Goal: Use online tool/utility: Use online tool/utility

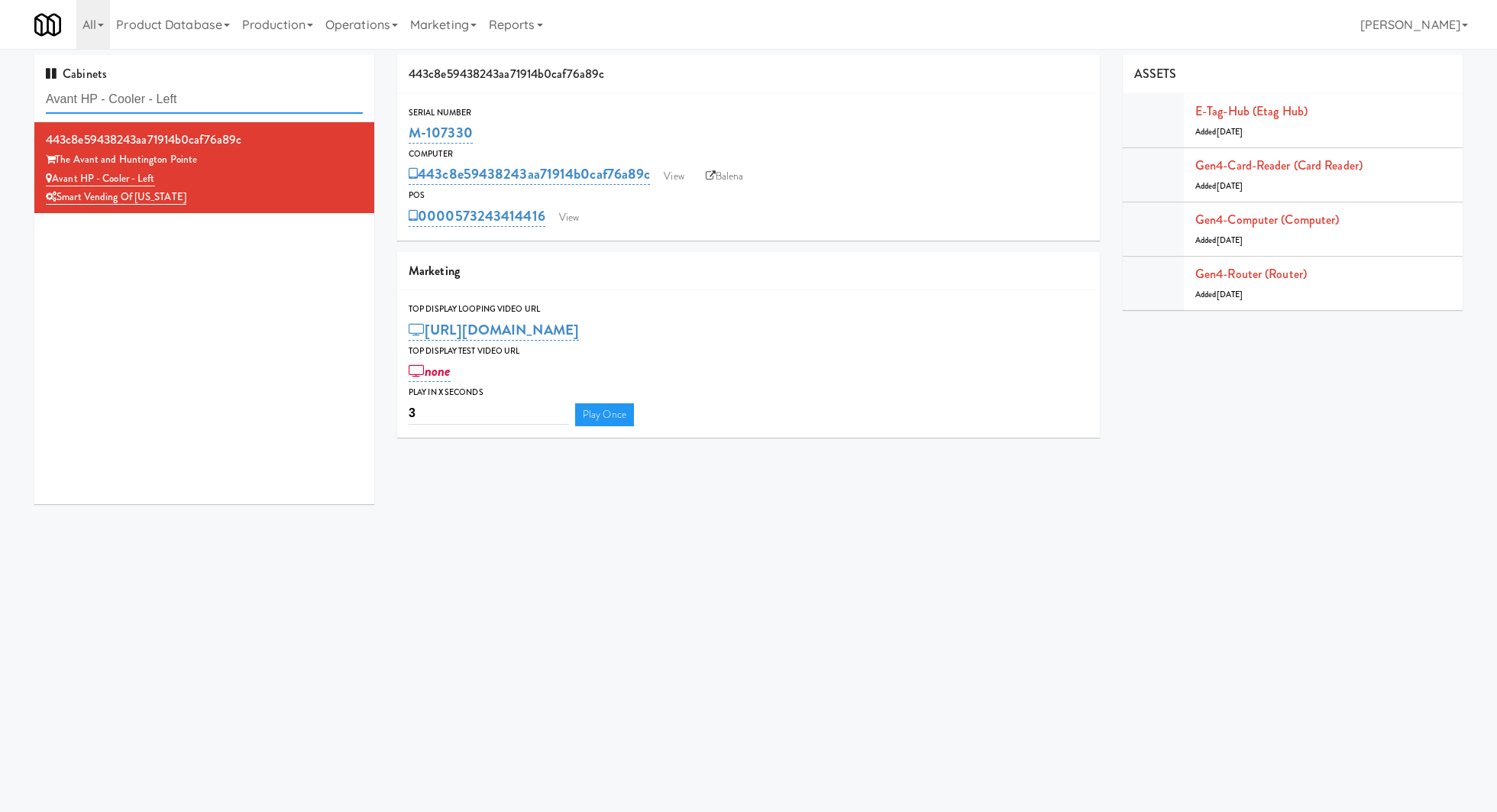
click at [229, 109] on input "Avant HP - Cooler - Left" at bounding box center [204, 100] width 317 height 28
paste input "Bradlee"
type input "Bradlee - Cooler - Left"
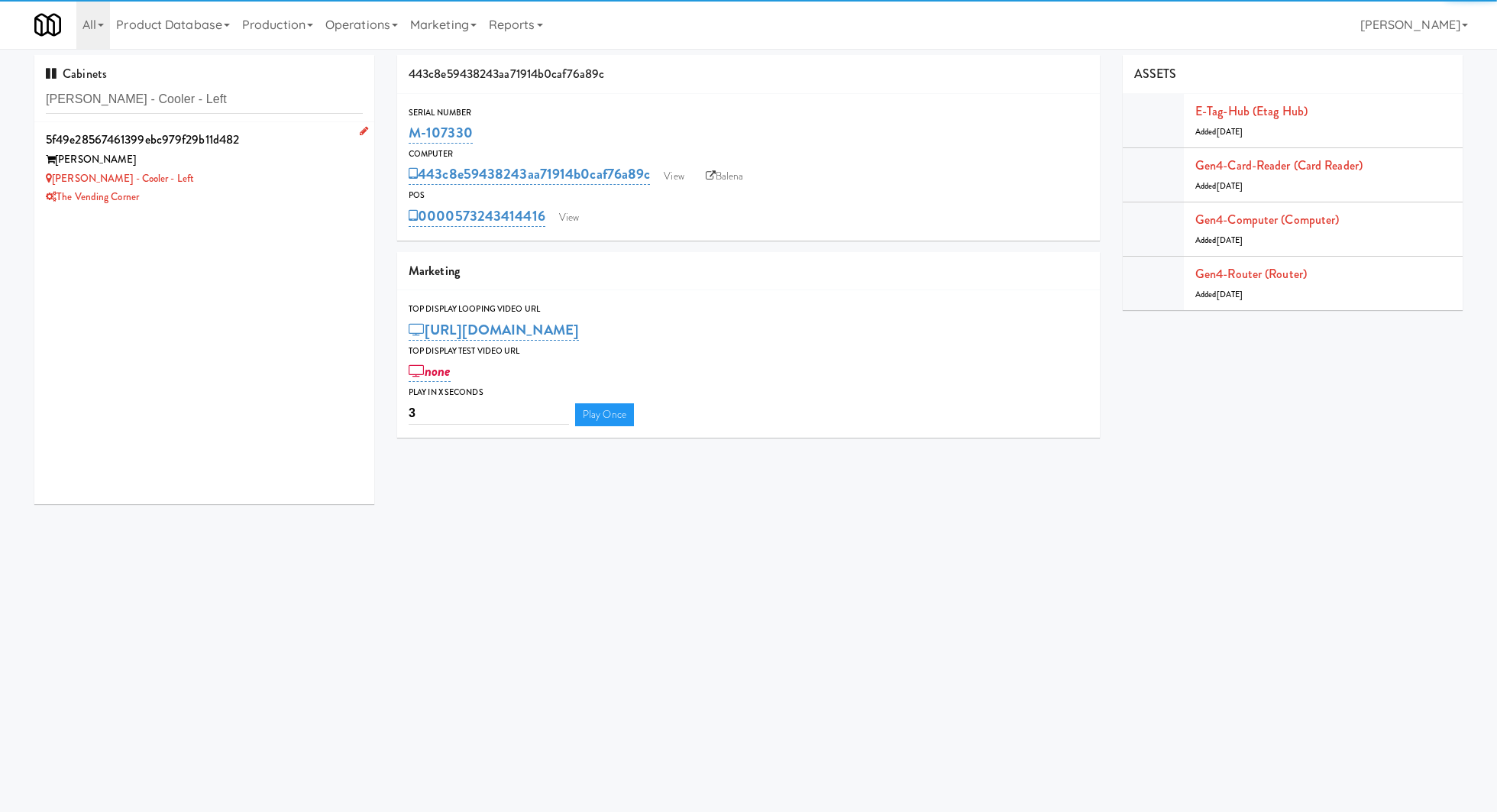
click at [256, 166] on div "Bradlee Danvers" at bounding box center [204, 160] width 317 height 19
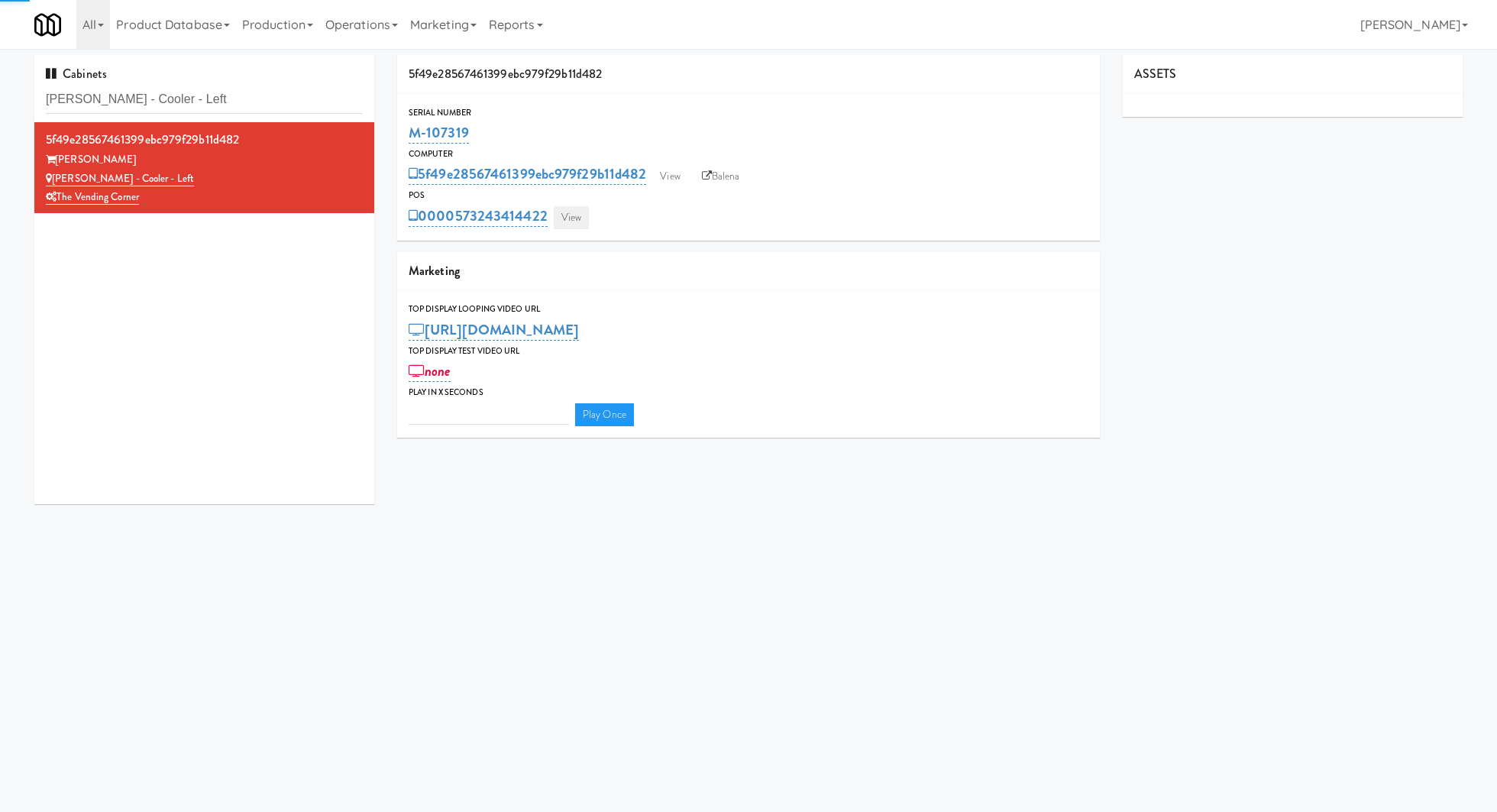
type input "3"
click at [573, 210] on link "View" at bounding box center [572, 218] width 35 height 23
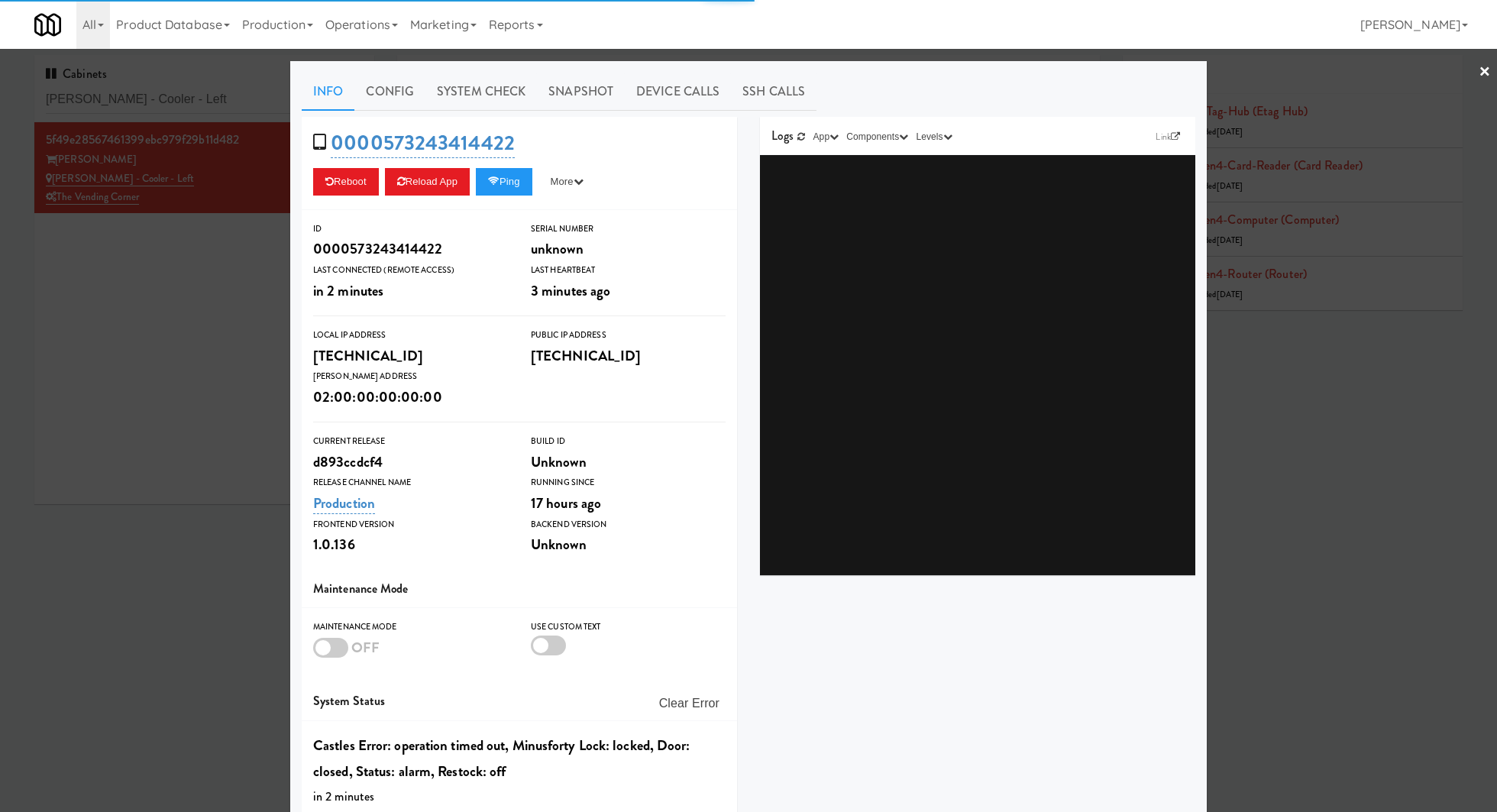
click at [516, 99] on link "System Check" at bounding box center [481, 92] width 112 height 38
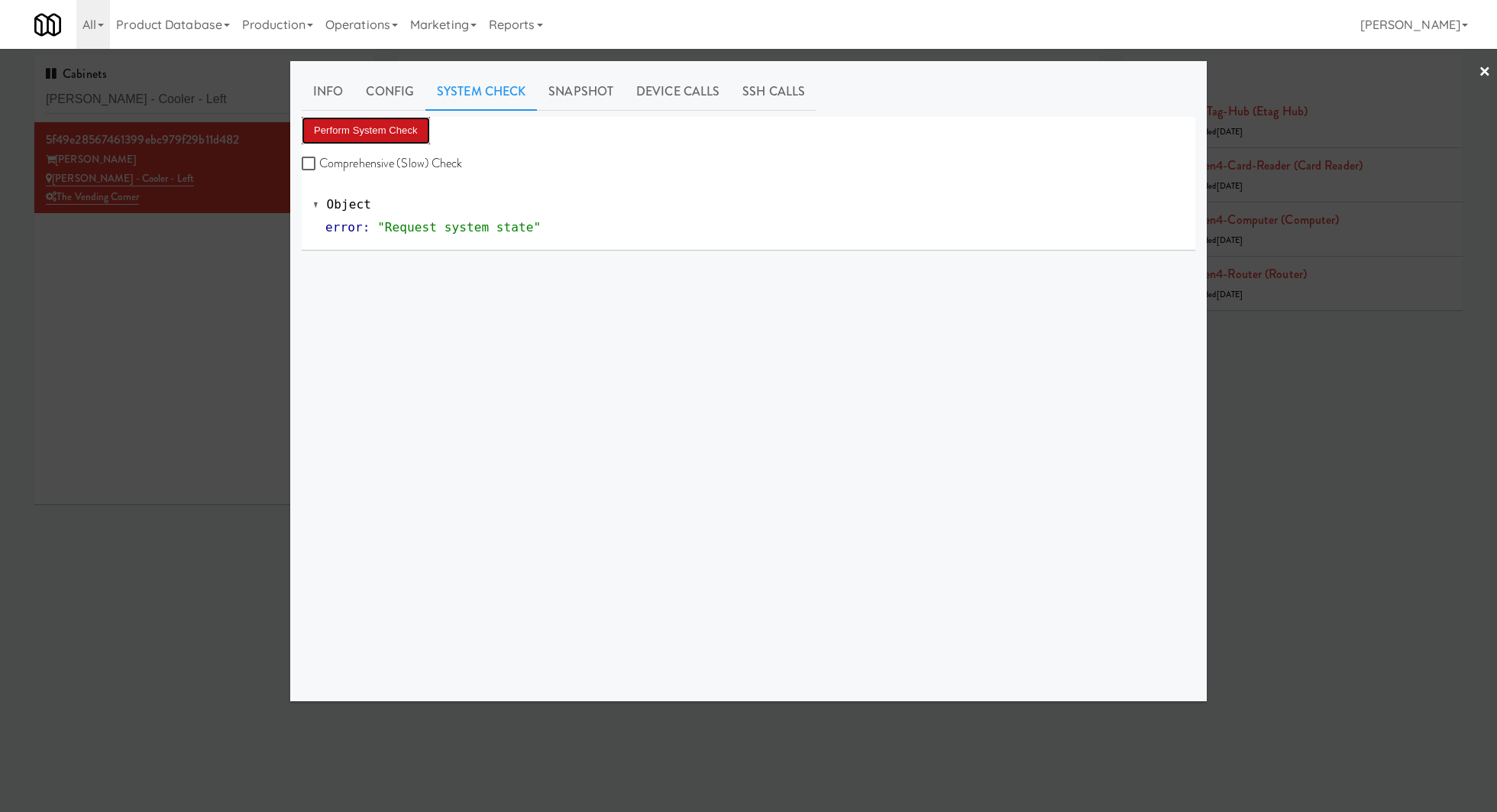
click at [428, 127] on button "Perform System Check" at bounding box center [366, 130] width 128 height 27
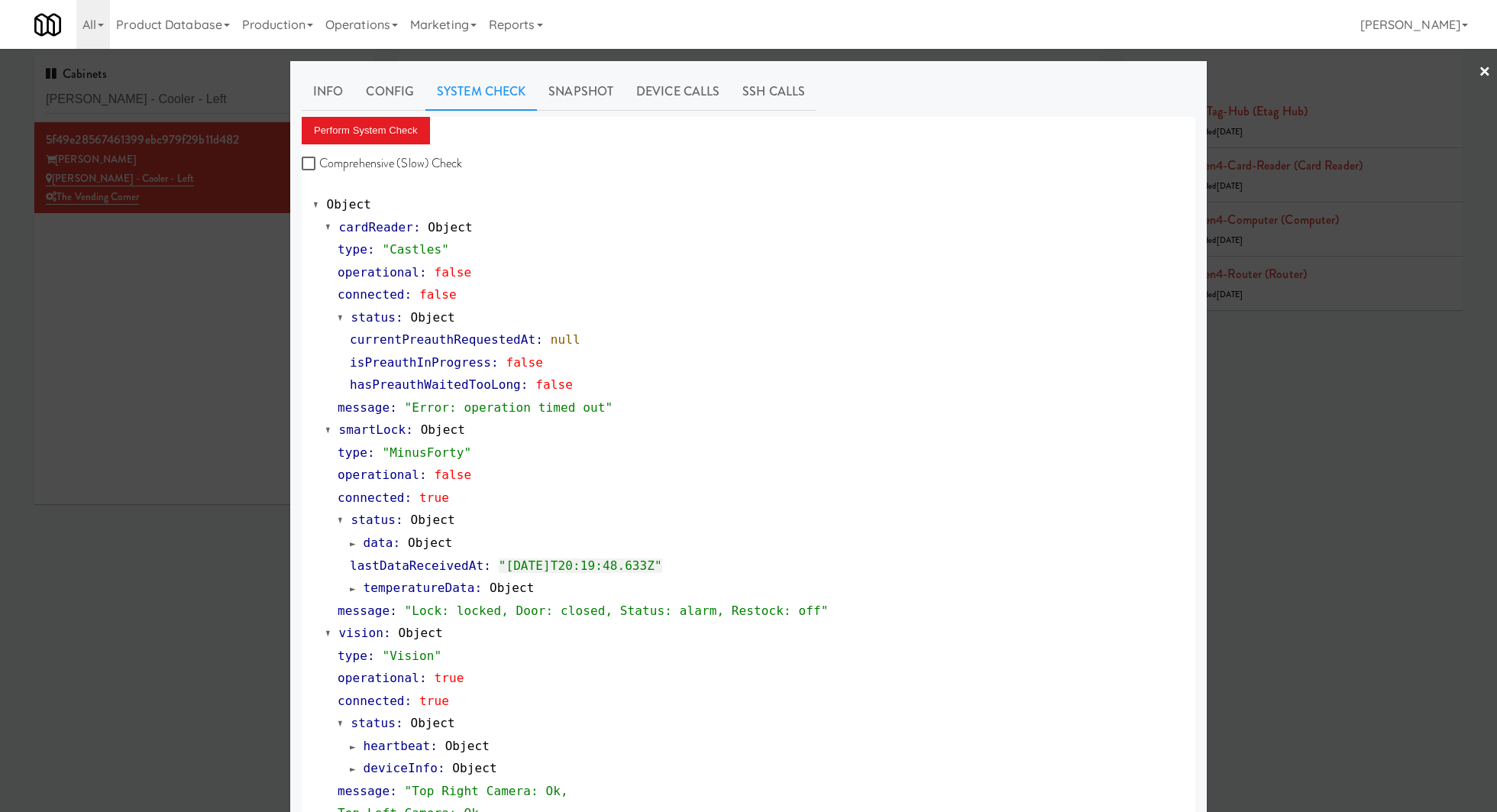
click at [463, 94] on link "System Check" at bounding box center [481, 92] width 112 height 38
click at [392, 127] on button "Perform System Check" at bounding box center [366, 130] width 128 height 27
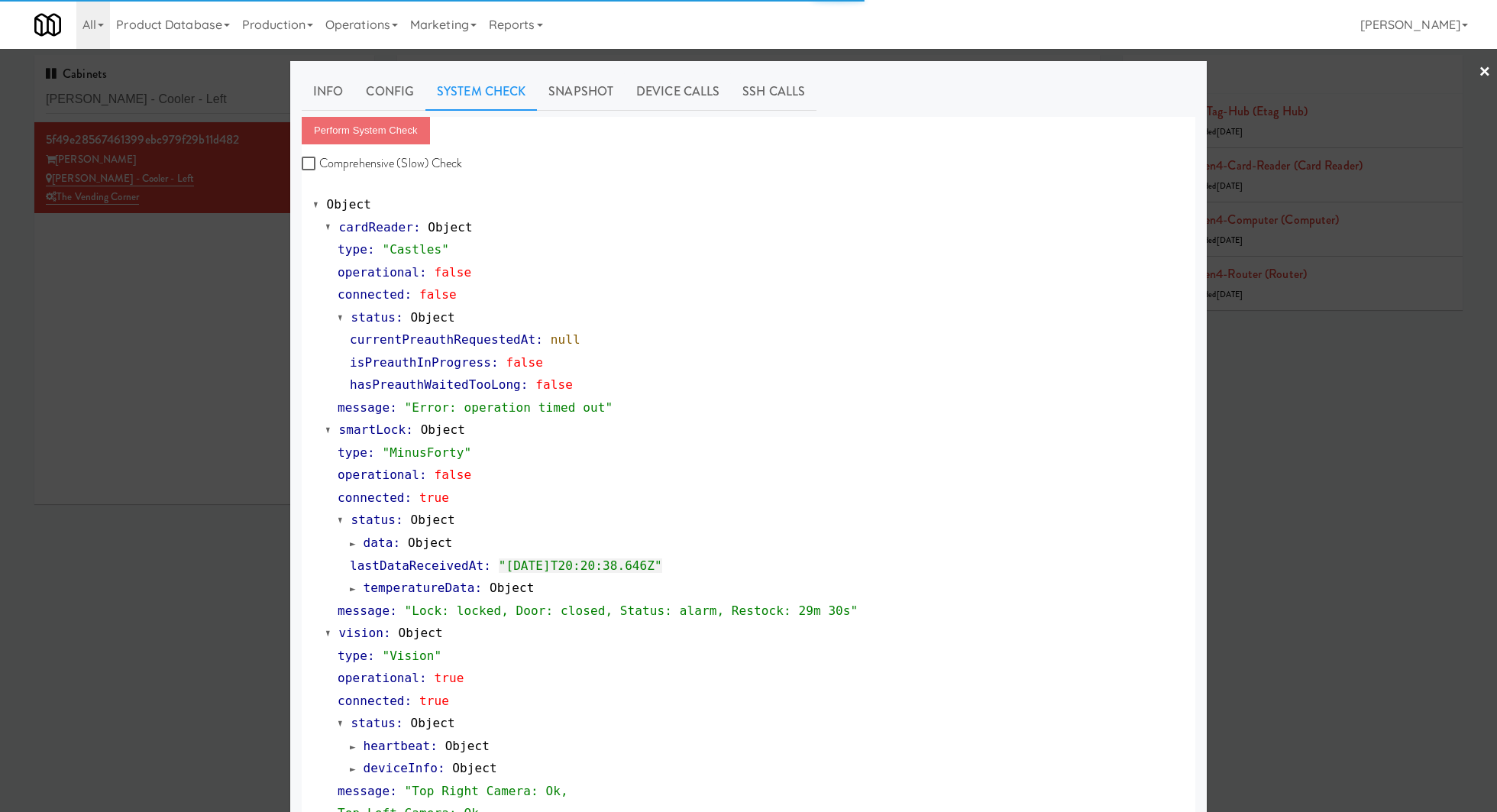
click at [147, 282] on div at bounding box center [748, 406] width 1497 height 812
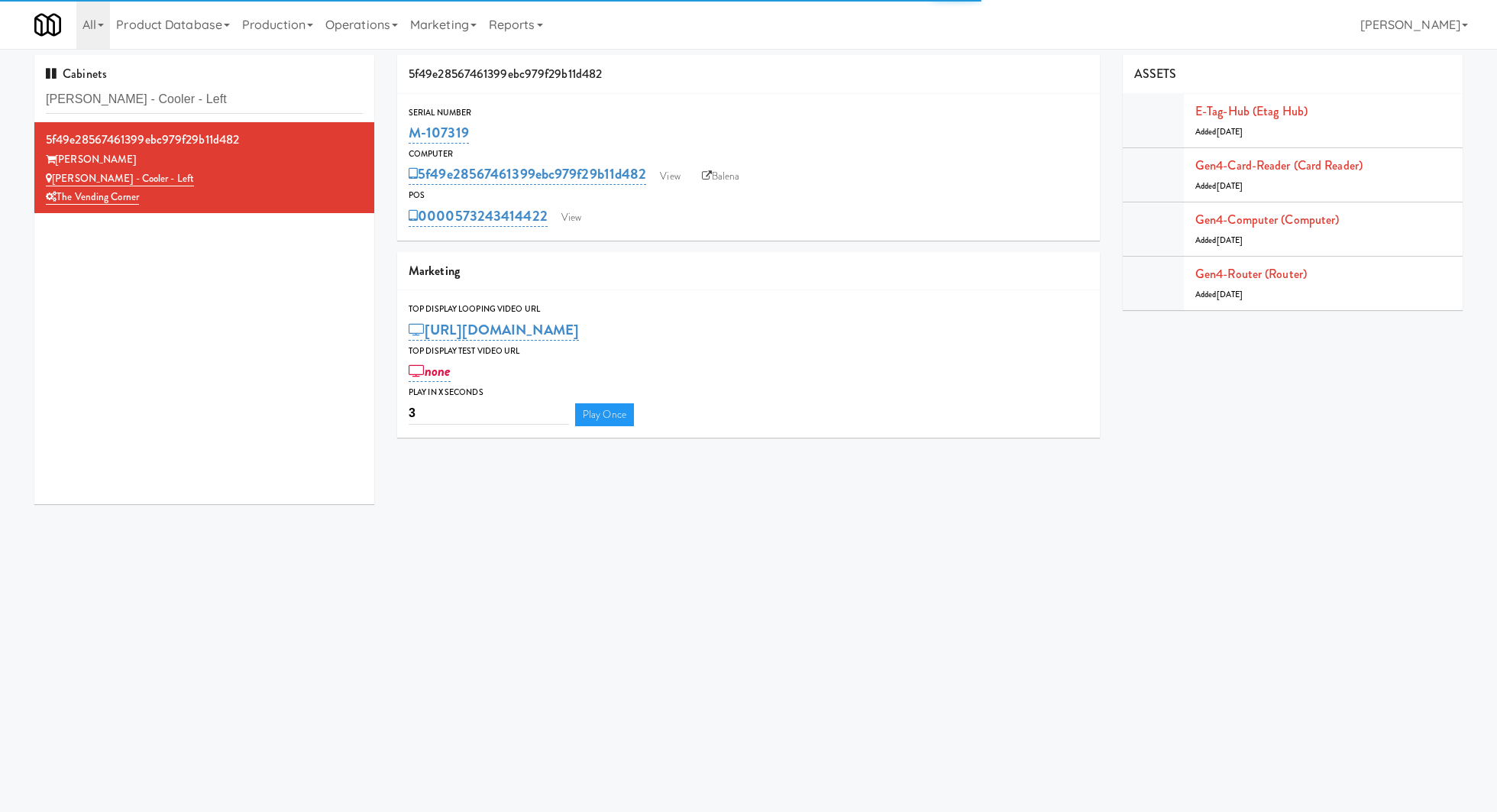
drag, startPoint x: 500, startPoint y: 137, endPoint x: 407, endPoint y: 136, distance: 93.0
click at [407, 136] on div "Serial Number M-107319" at bounding box center [748, 126] width 703 height 42
copy link "M-107319"
click at [577, 214] on link "View" at bounding box center [572, 218] width 35 height 23
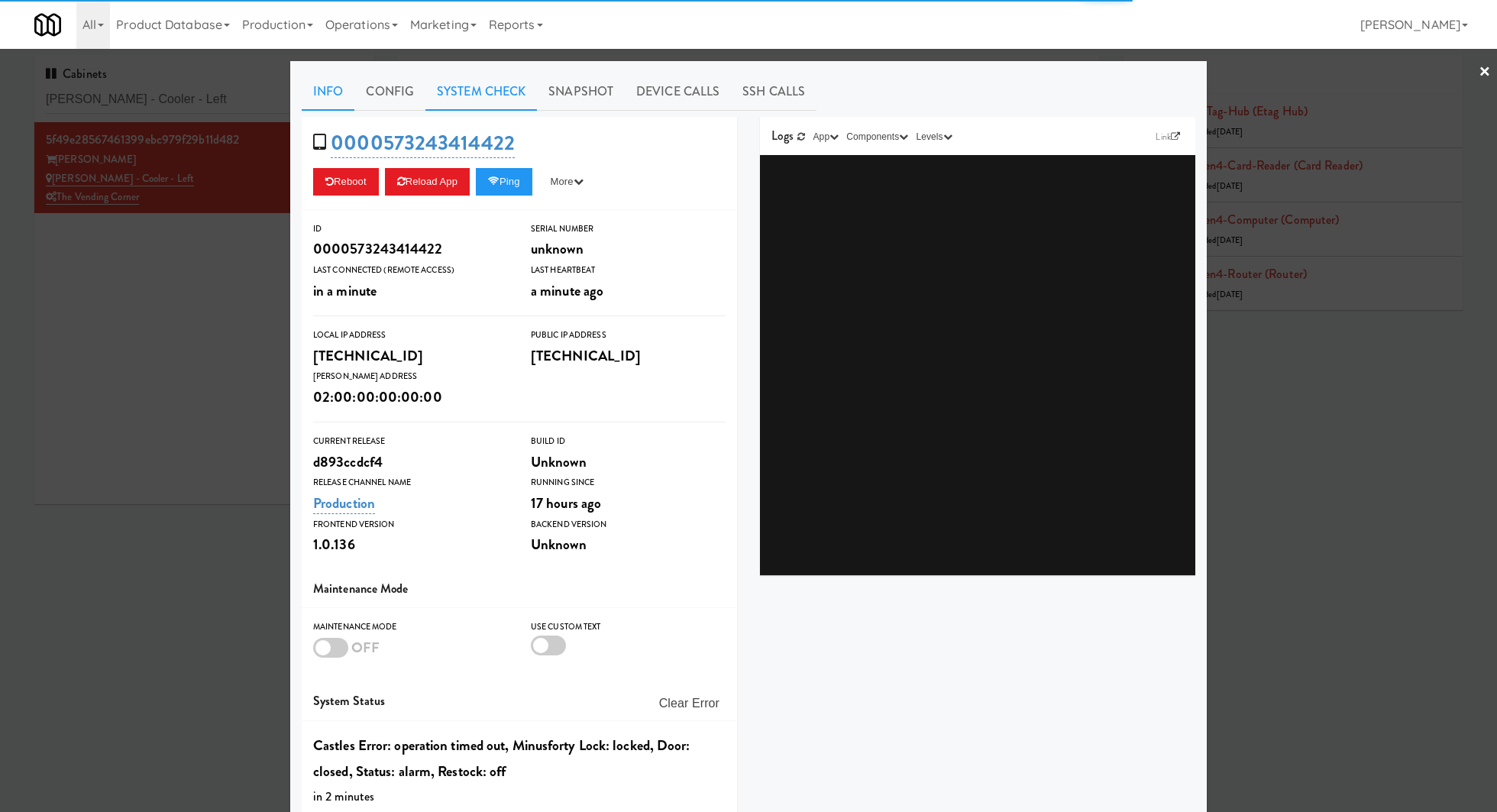
click at [475, 94] on link "System Check" at bounding box center [481, 92] width 112 height 38
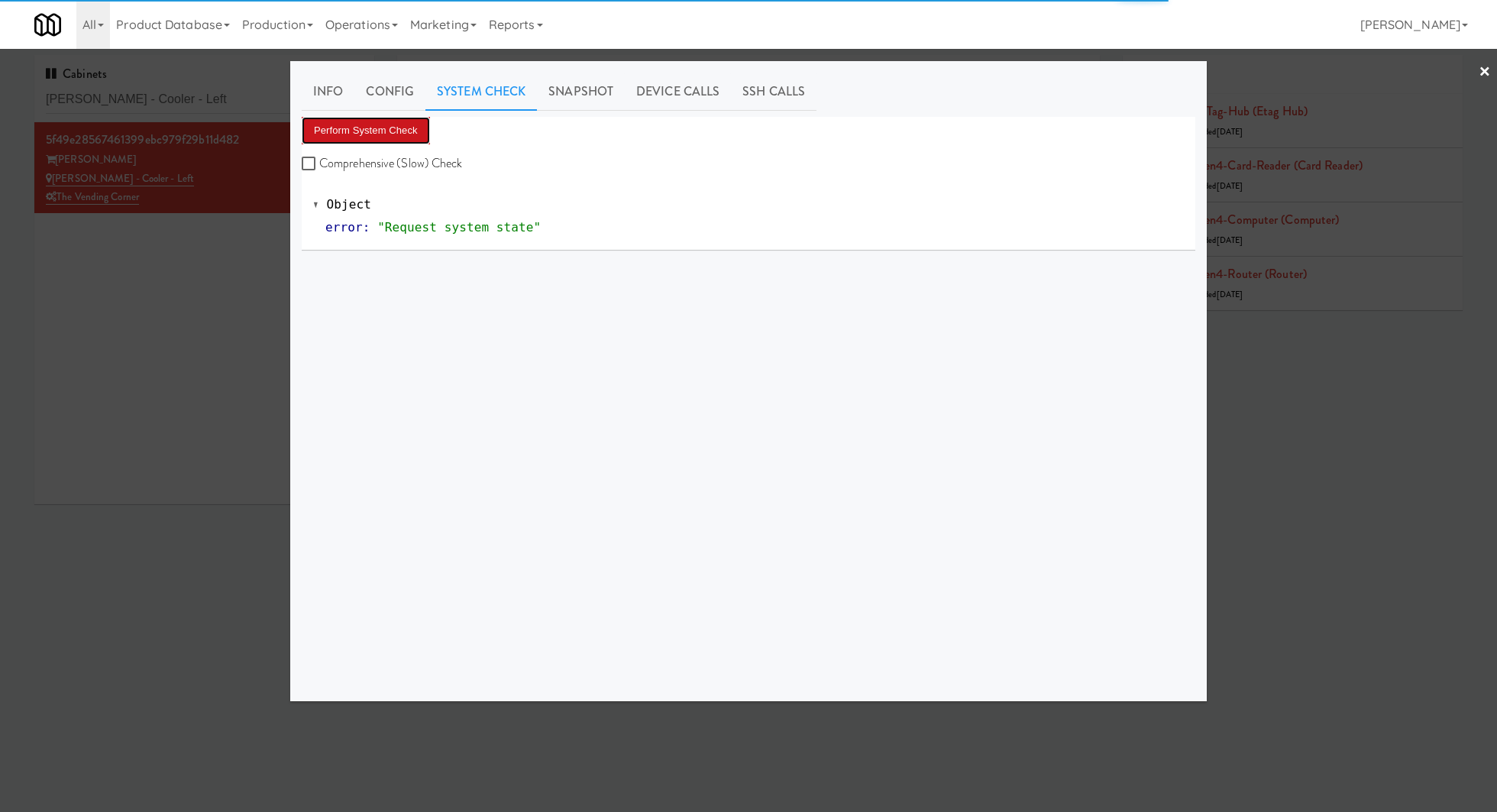
click at [406, 125] on button "Perform System Check" at bounding box center [366, 130] width 128 height 27
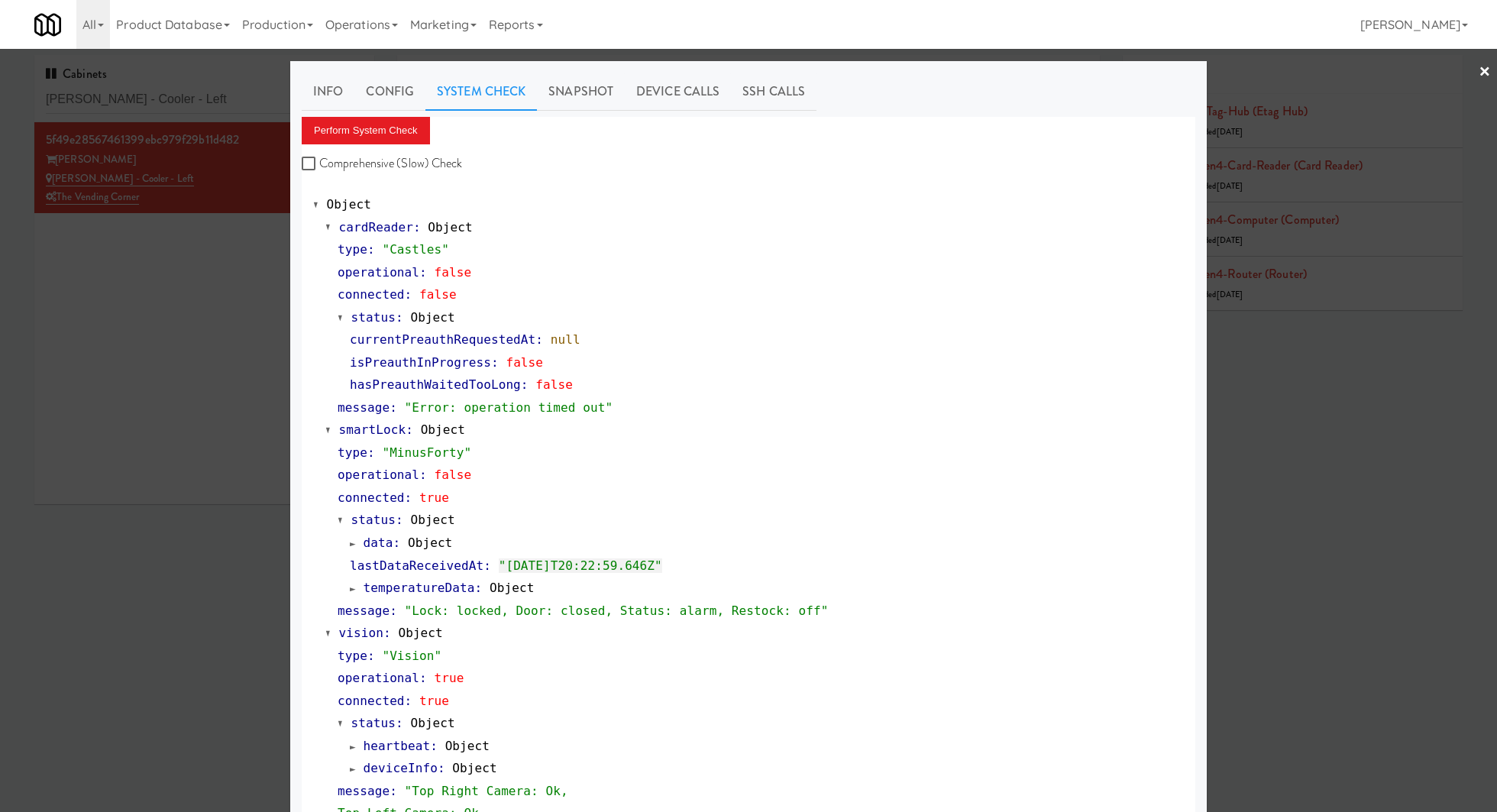
click at [213, 238] on div at bounding box center [748, 406] width 1497 height 812
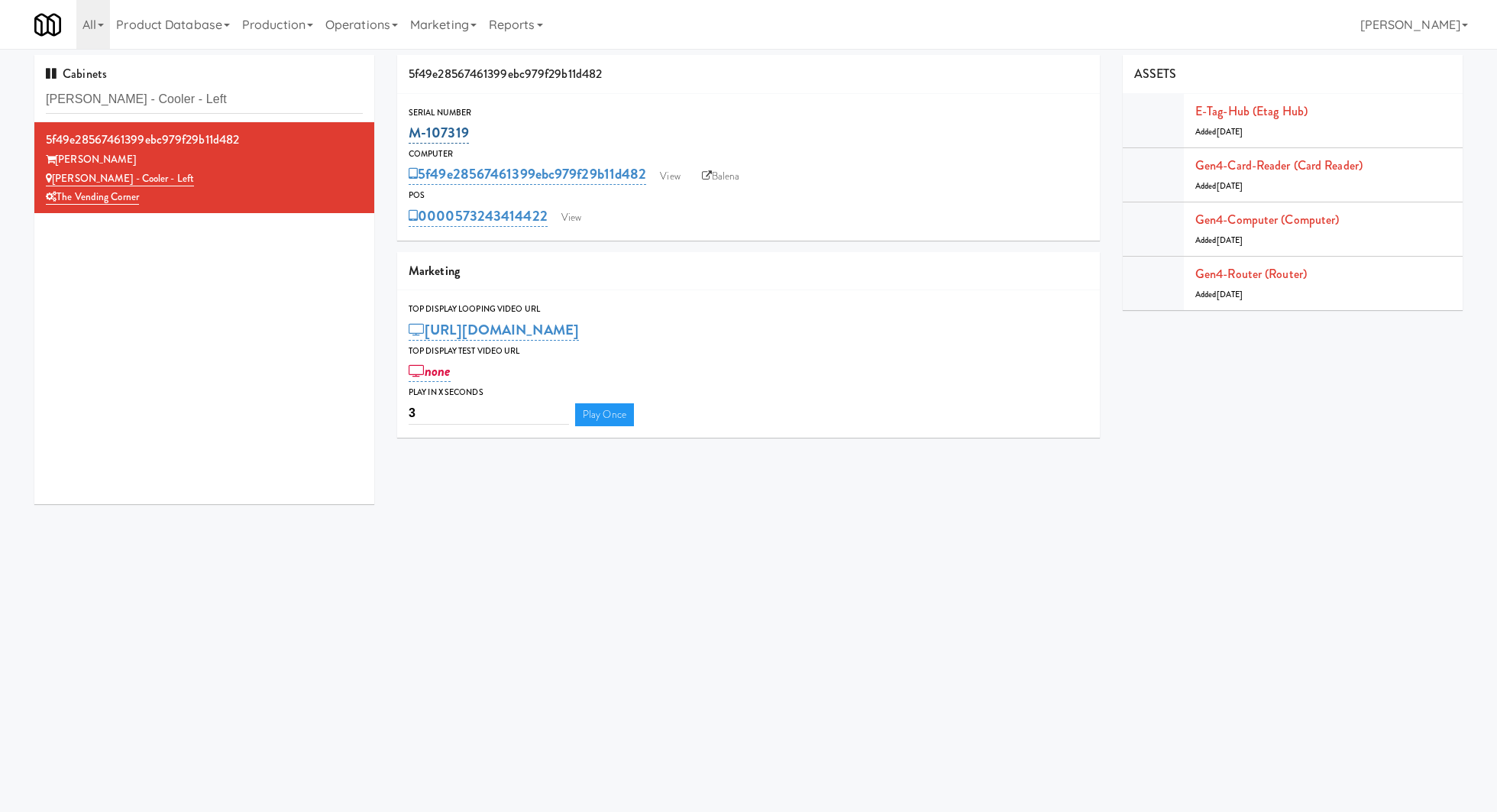
drag, startPoint x: 489, startPoint y: 138, endPoint x: 408, endPoint y: 137, distance: 81.0
click at [408, 137] on div "Serial Number M-107319" at bounding box center [748, 126] width 703 height 42
copy link "M-107319"
click at [569, 220] on link "View" at bounding box center [572, 218] width 35 height 23
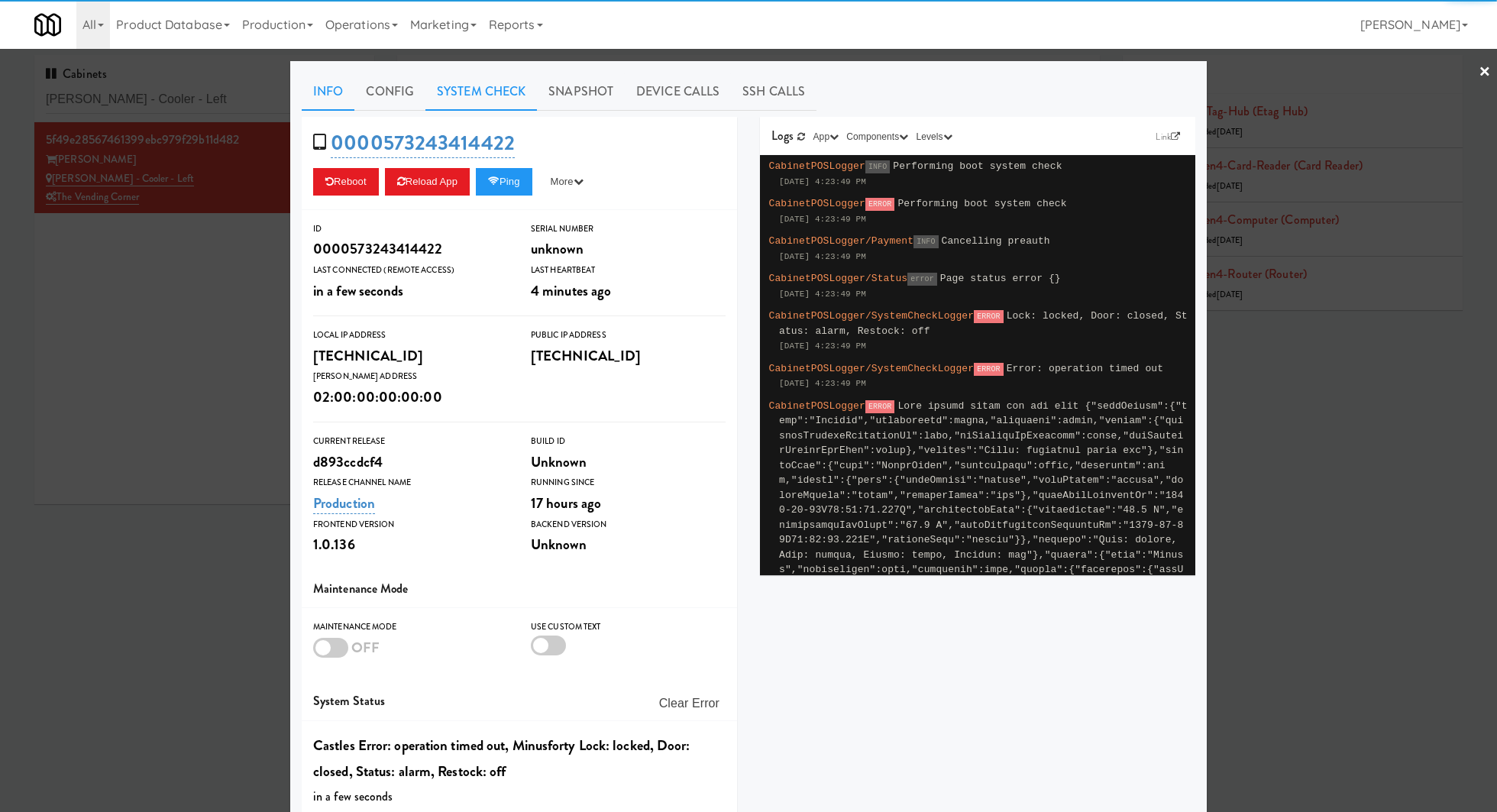
click at [478, 99] on link "System Check" at bounding box center [481, 92] width 112 height 38
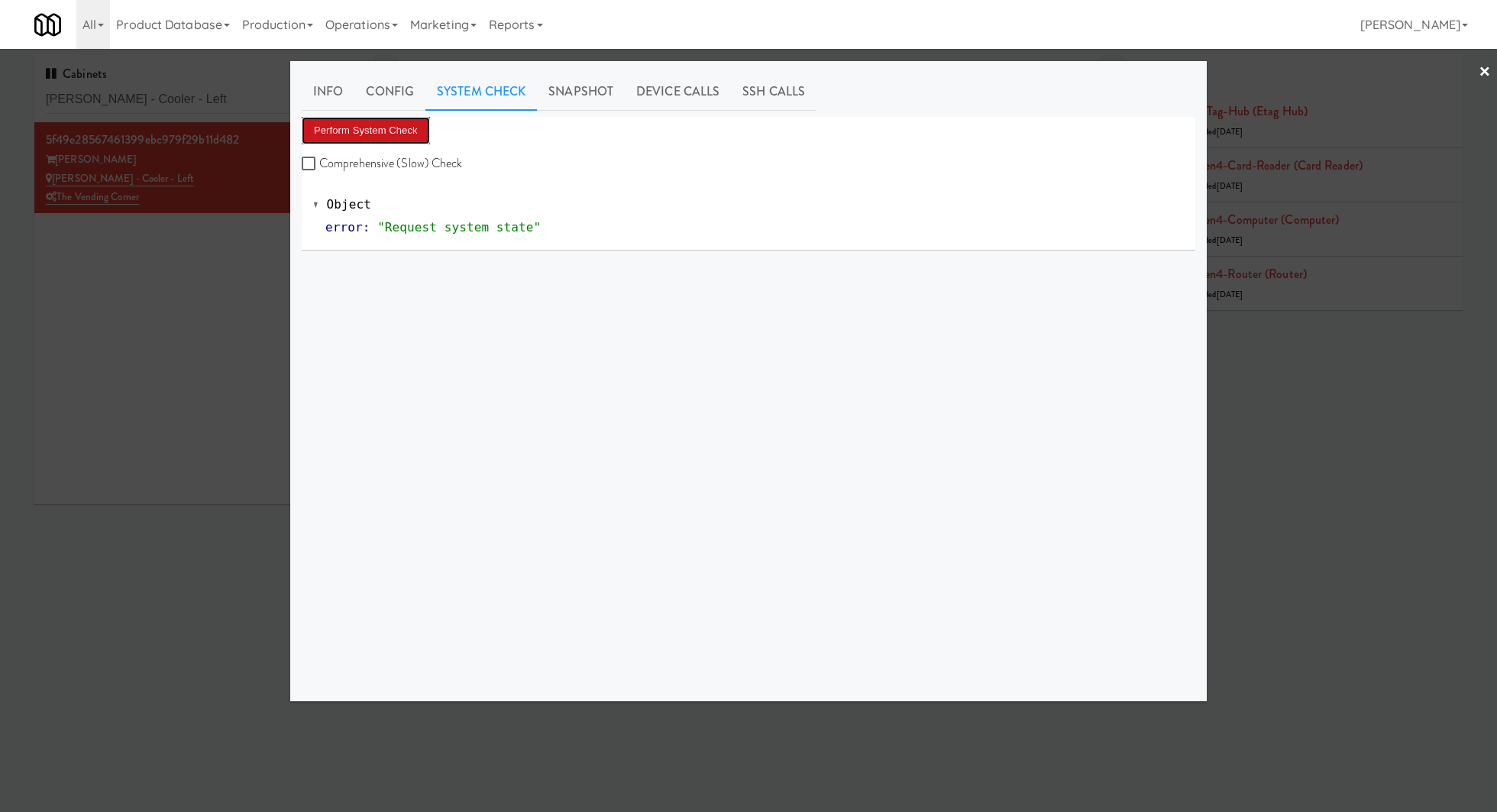
click at [402, 127] on button "Perform System Check" at bounding box center [366, 130] width 128 height 27
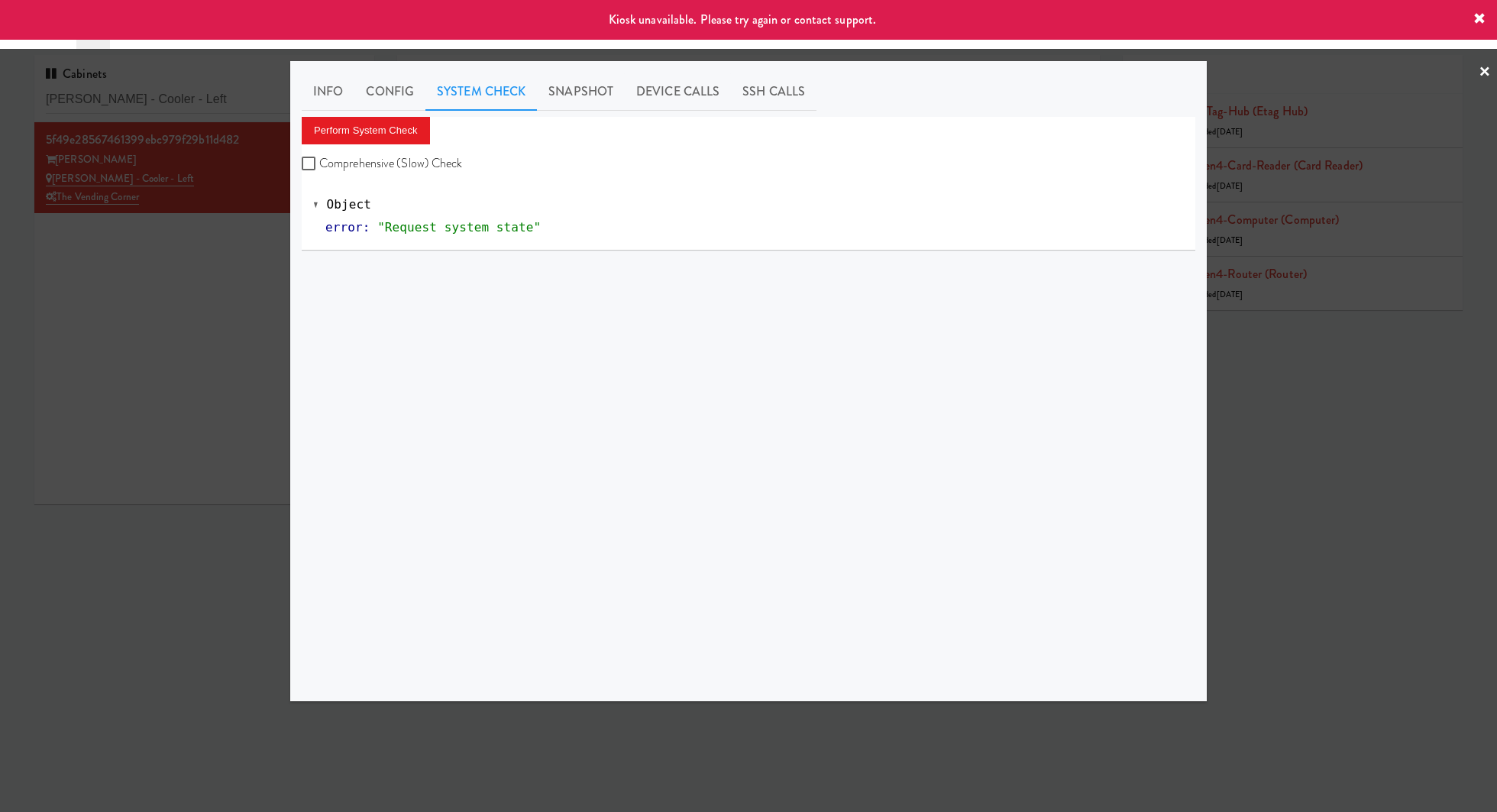
click at [255, 238] on div at bounding box center [748, 406] width 1497 height 812
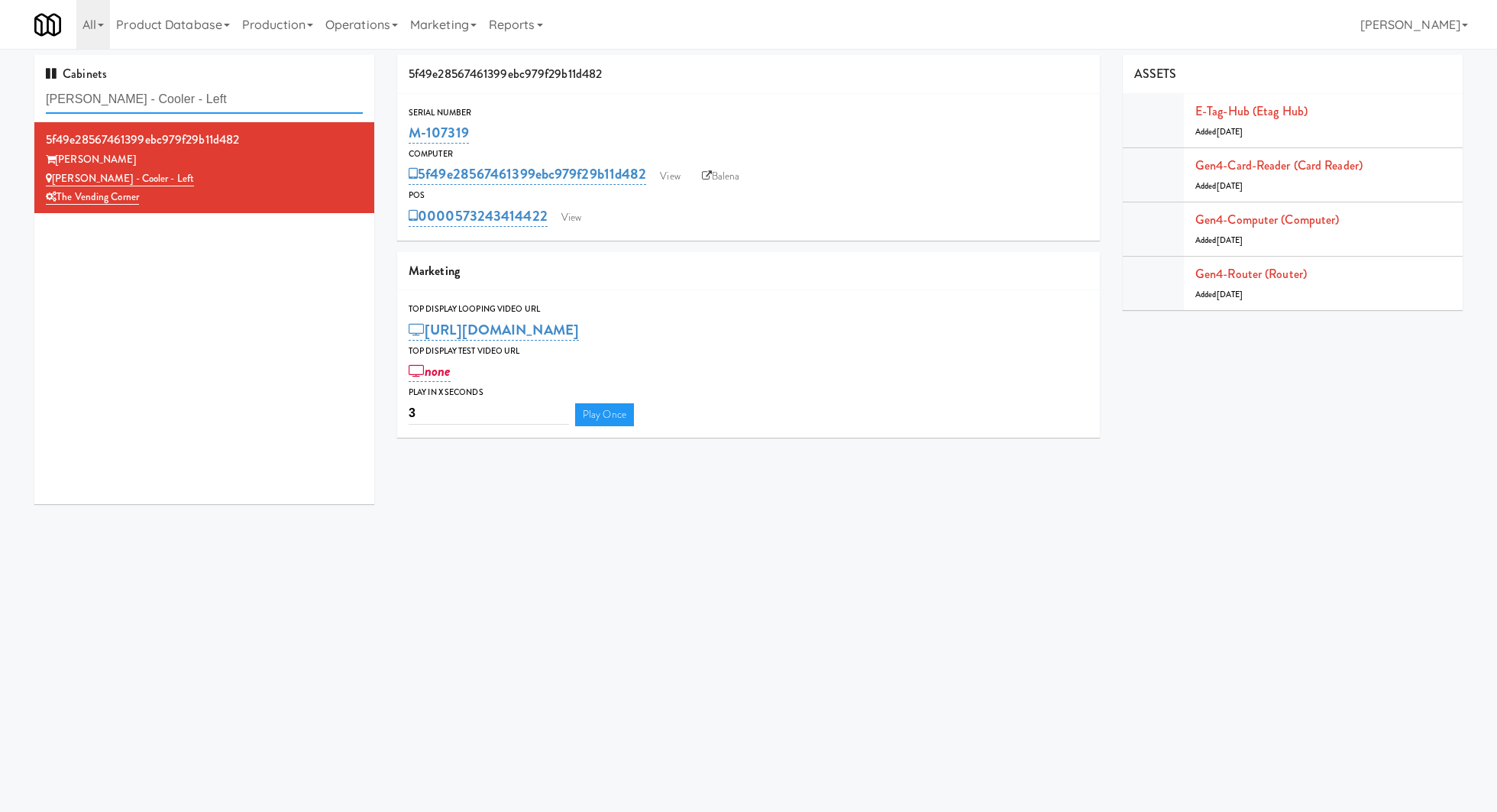
click at [247, 98] on input "Bradlee - Cooler - Left" at bounding box center [204, 100] width 317 height 28
click at [565, 208] on link "View" at bounding box center [572, 218] width 35 height 23
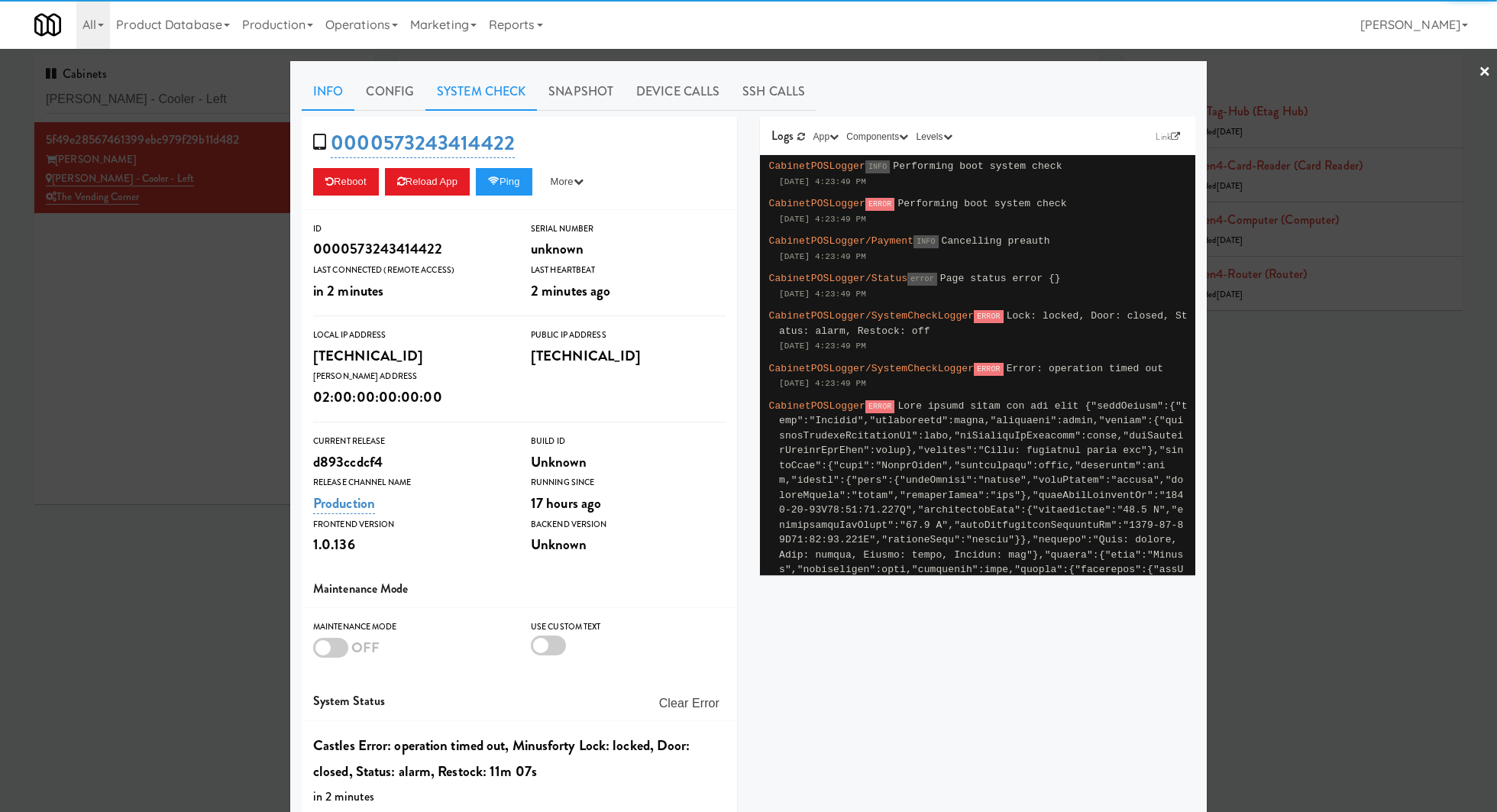
click at [498, 102] on link "System Check" at bounding box center [481, 92] width 112 height 38
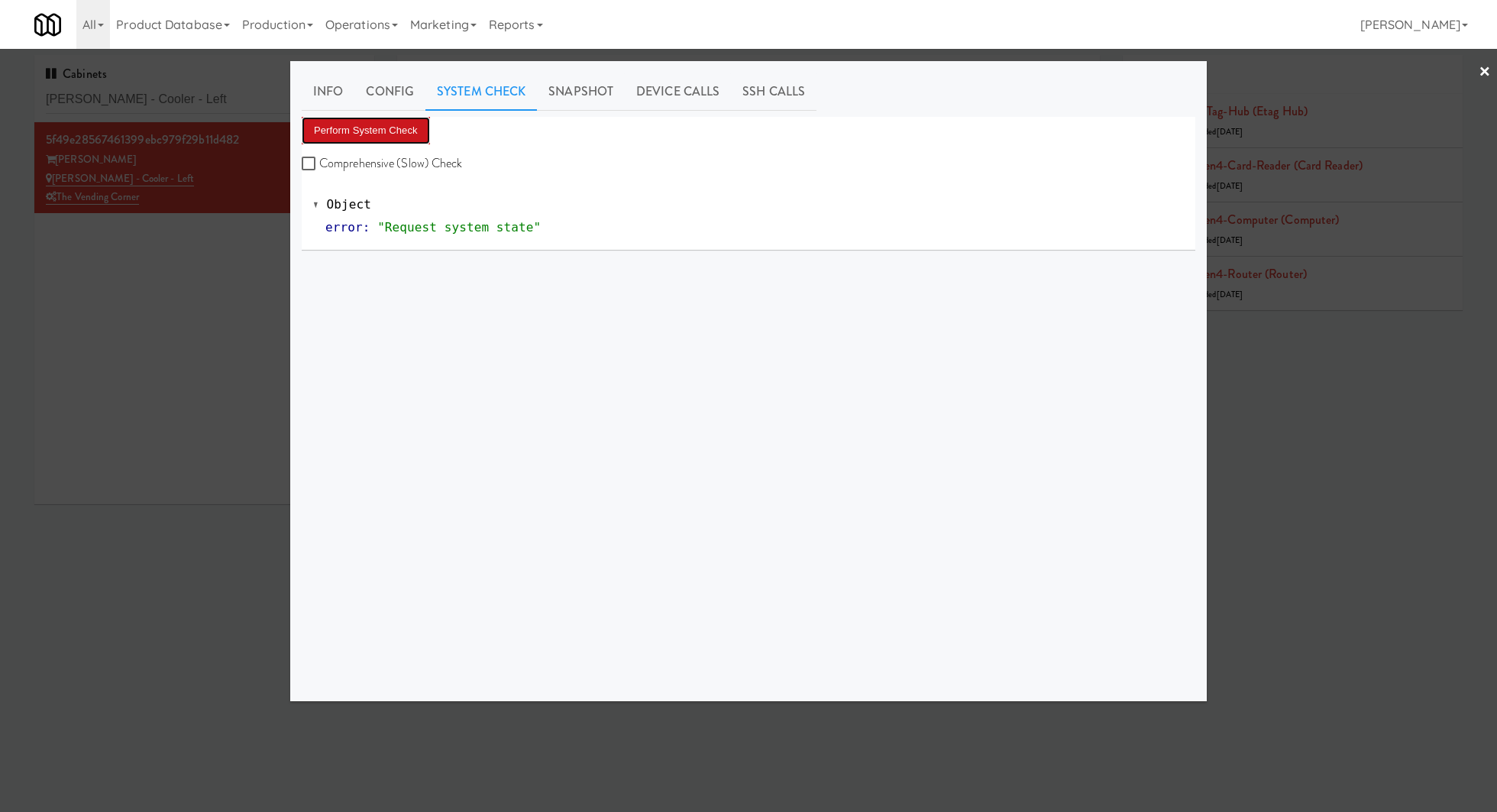
click at [415, 126] on button "Perform System Check" at bounding box center [366, 130] width 128 height 27
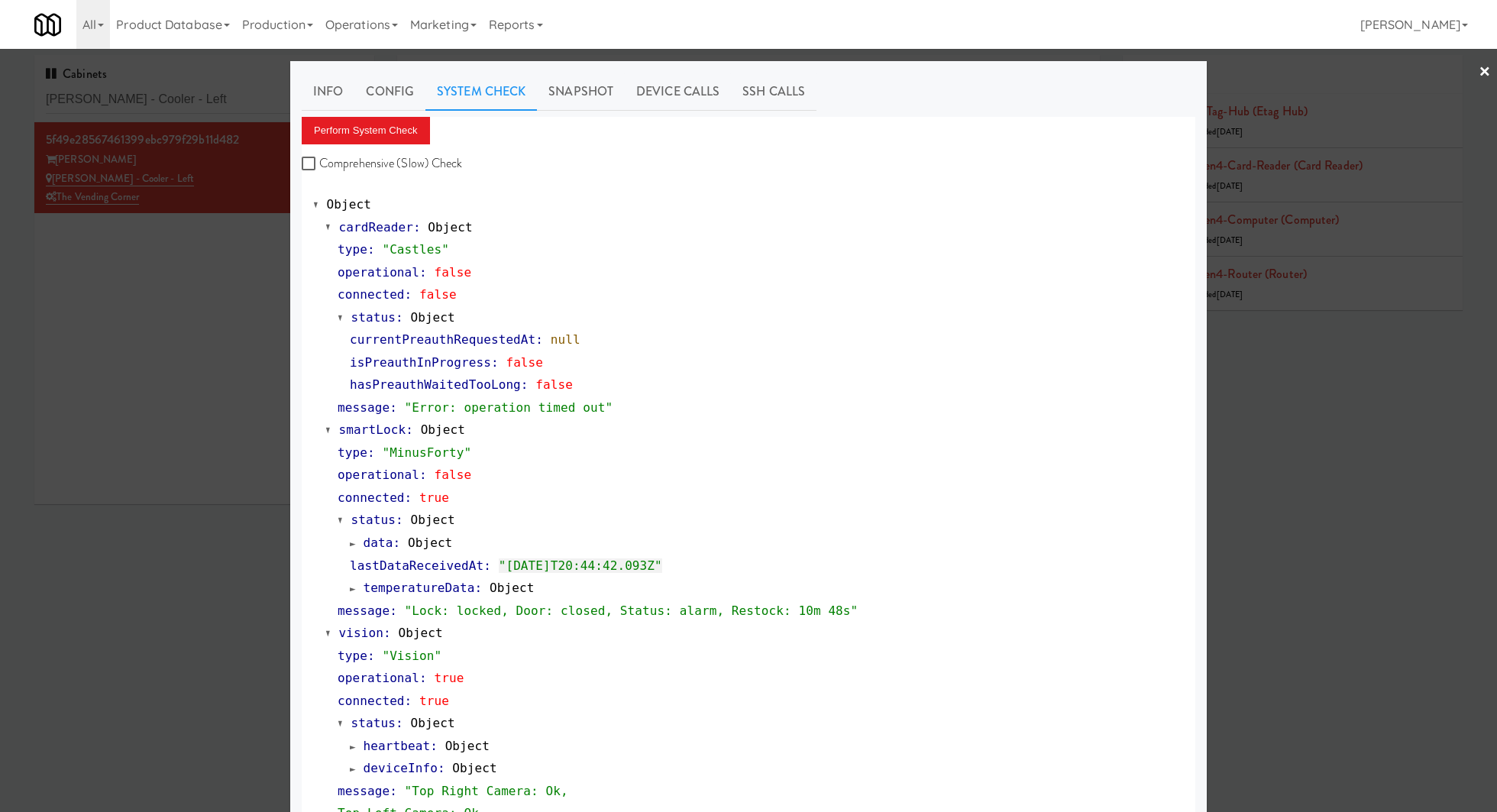
click at [194, 82] on div at bounding box center [748, 406] width 1497 height 812
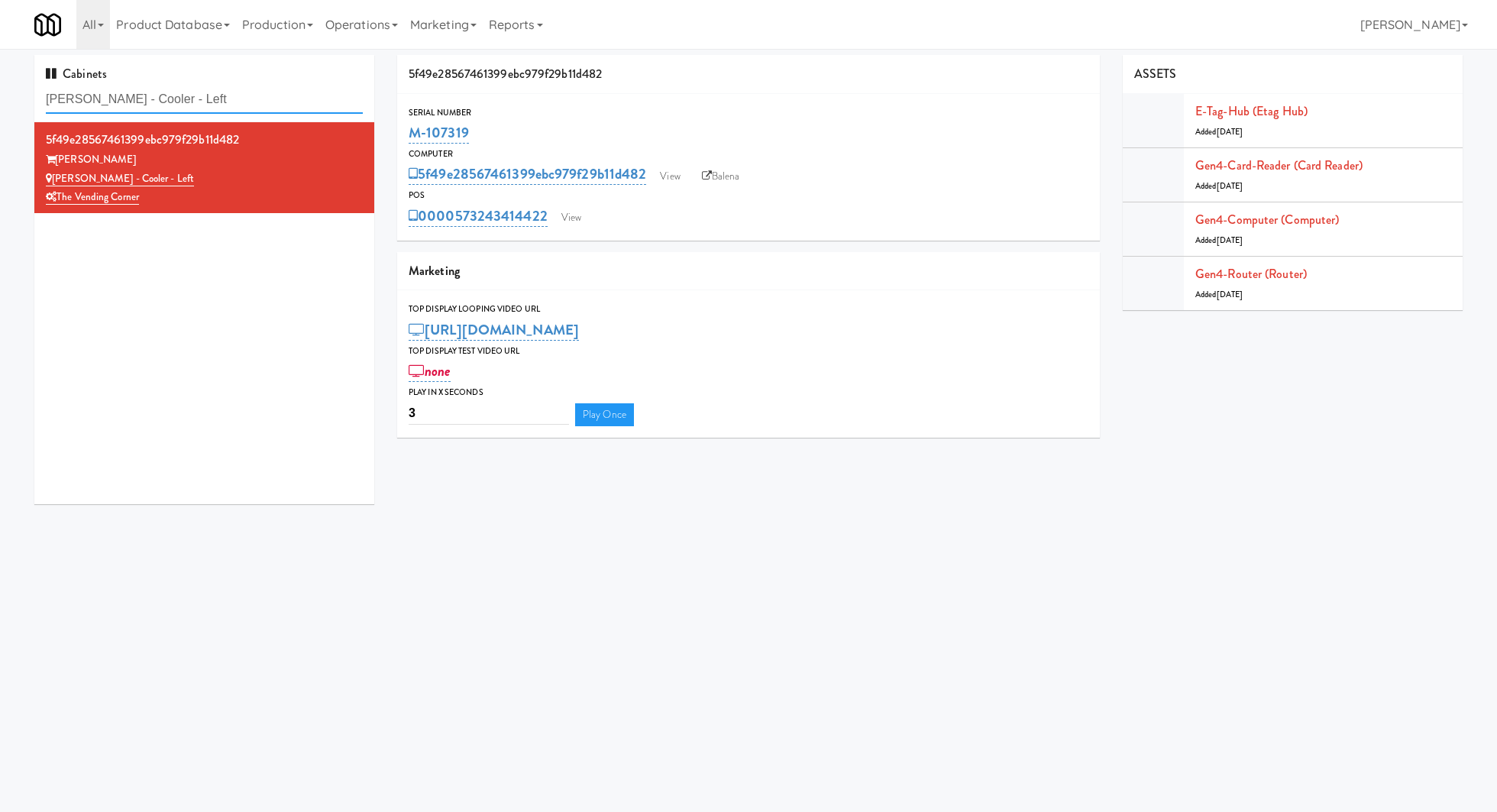
click at [285, 88] on input "Bradlee - Cooler - Left" at bounding box center [204, 100] width 317 height 28
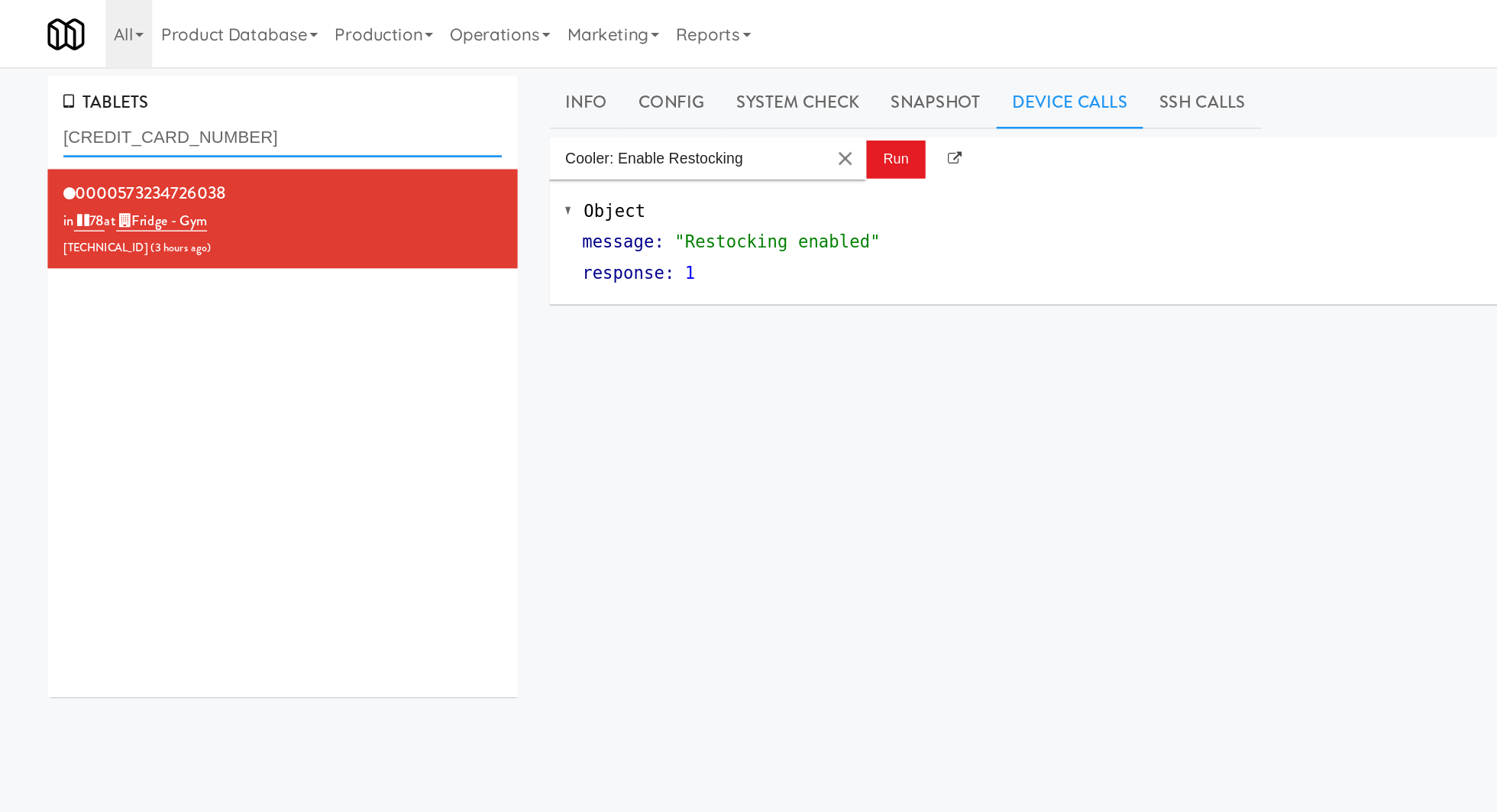
click at [141, 93] on input "573234726038" at bounding box center [204, 100] width 317 height 28
paste input "Bradlee - Cooler - Left"
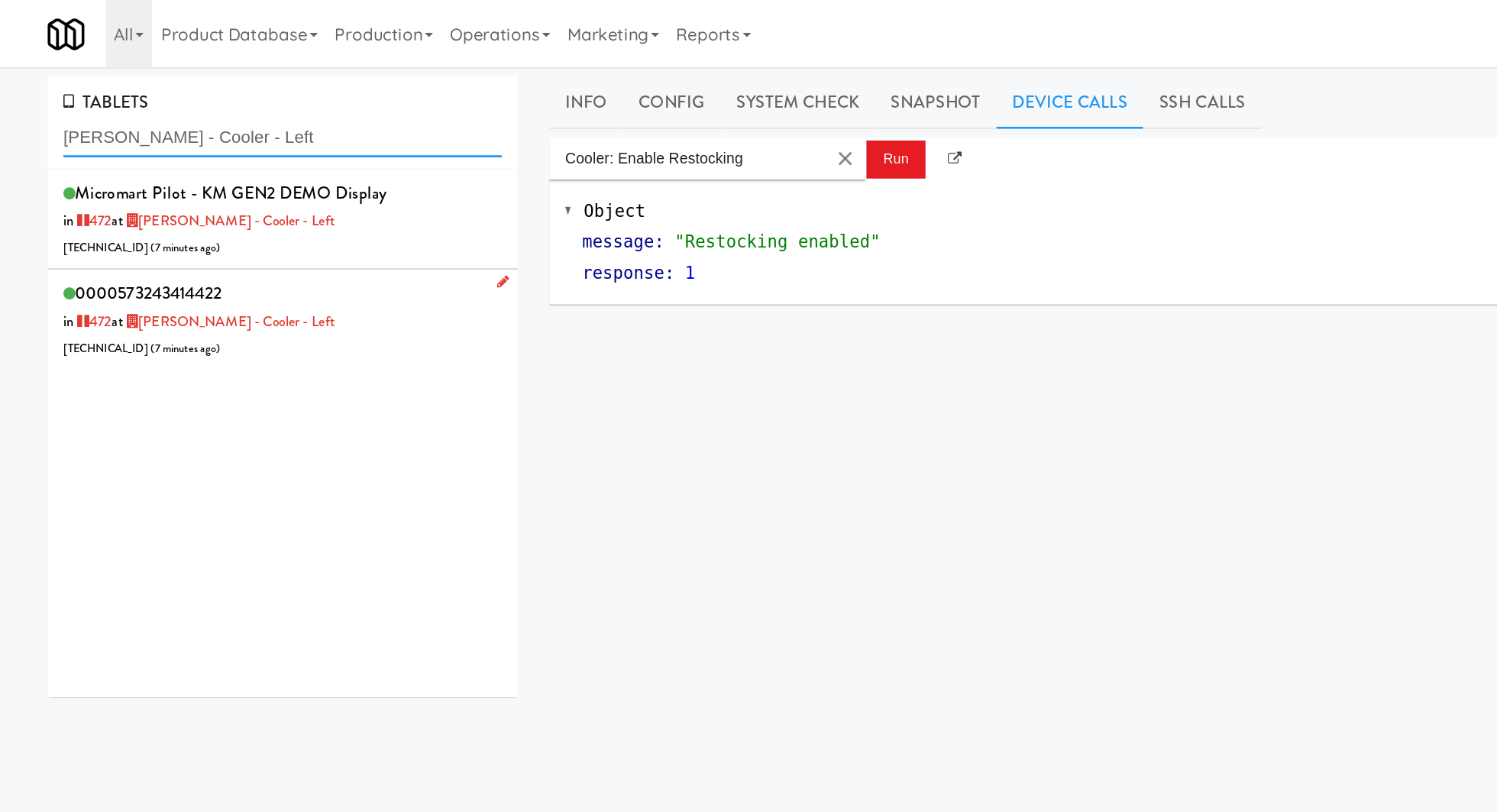
type input "Bradlee - Cooler - Left"
click at [270, 214] on div "0000573243414422 in 472 at Bradlee - Cooler - Left 206.0.69.59 ( 7 minutes ago )" at bounding box center [204, 230] width 317 height 61
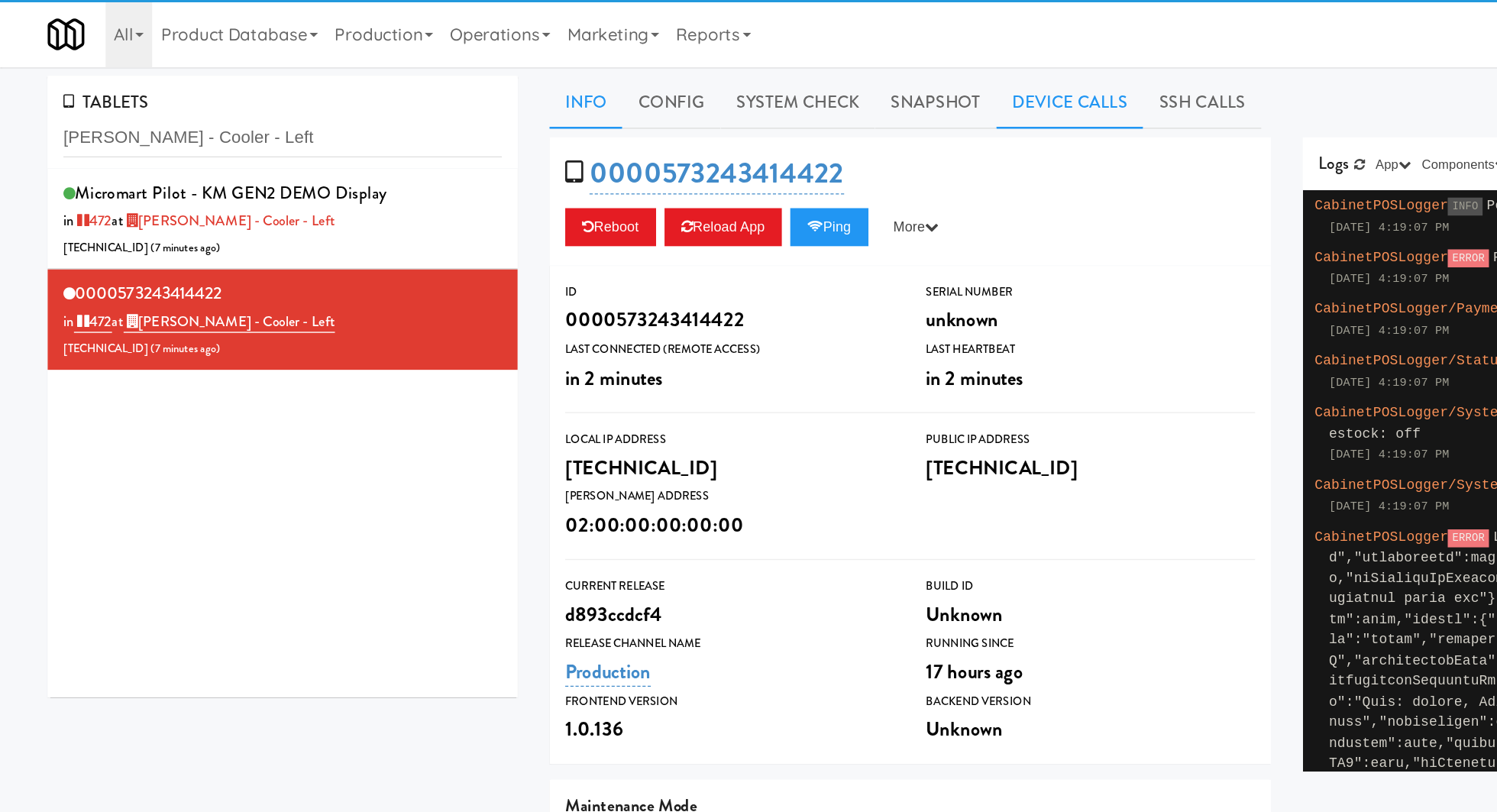
click at [753, 71] on link "Device Calls" at bounding box center [774, 74] width 107 height 38
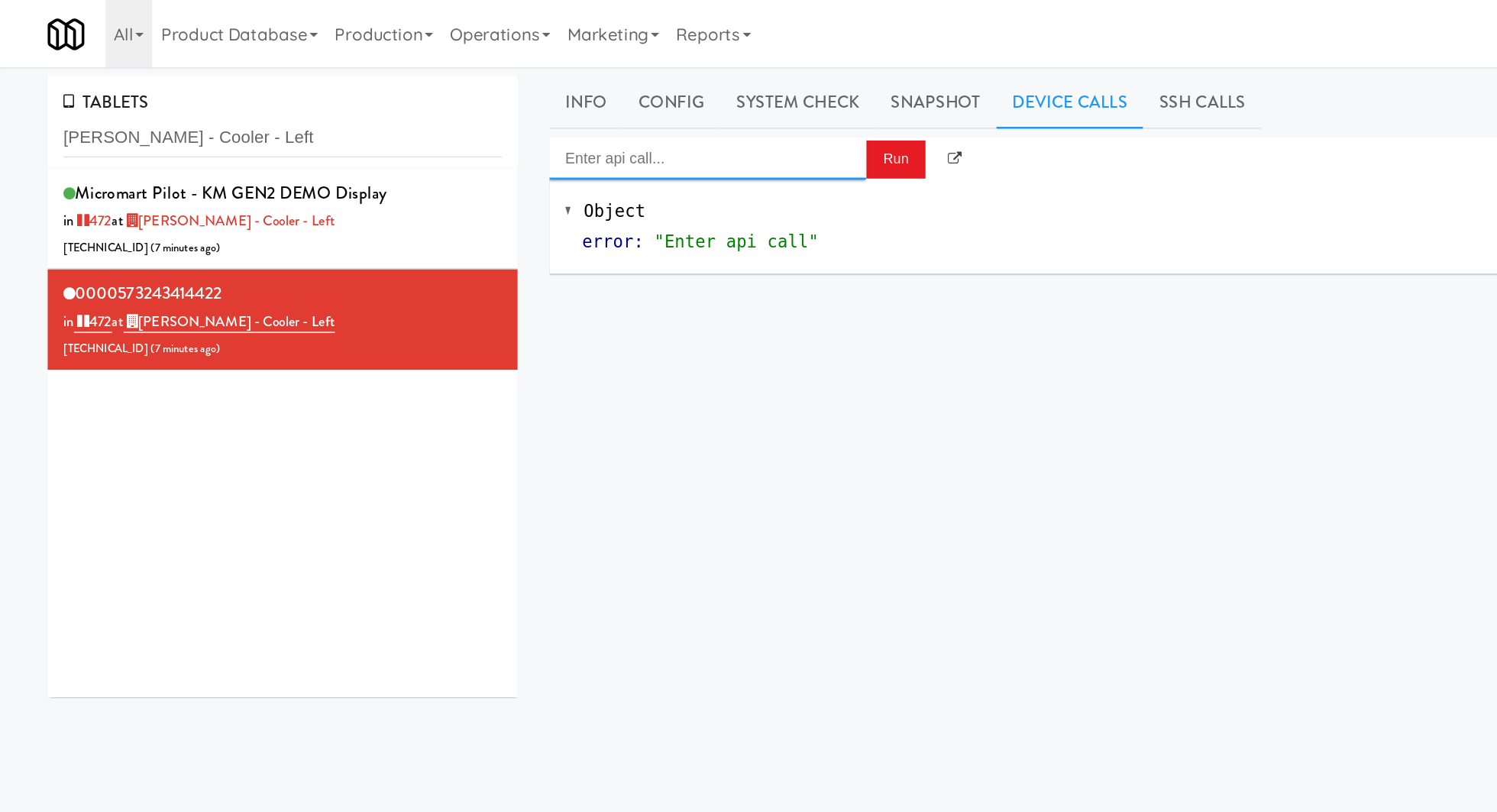
click at [533, 116] on input "Enter api call..." at bounding box center [511, 114] width 229 height 31
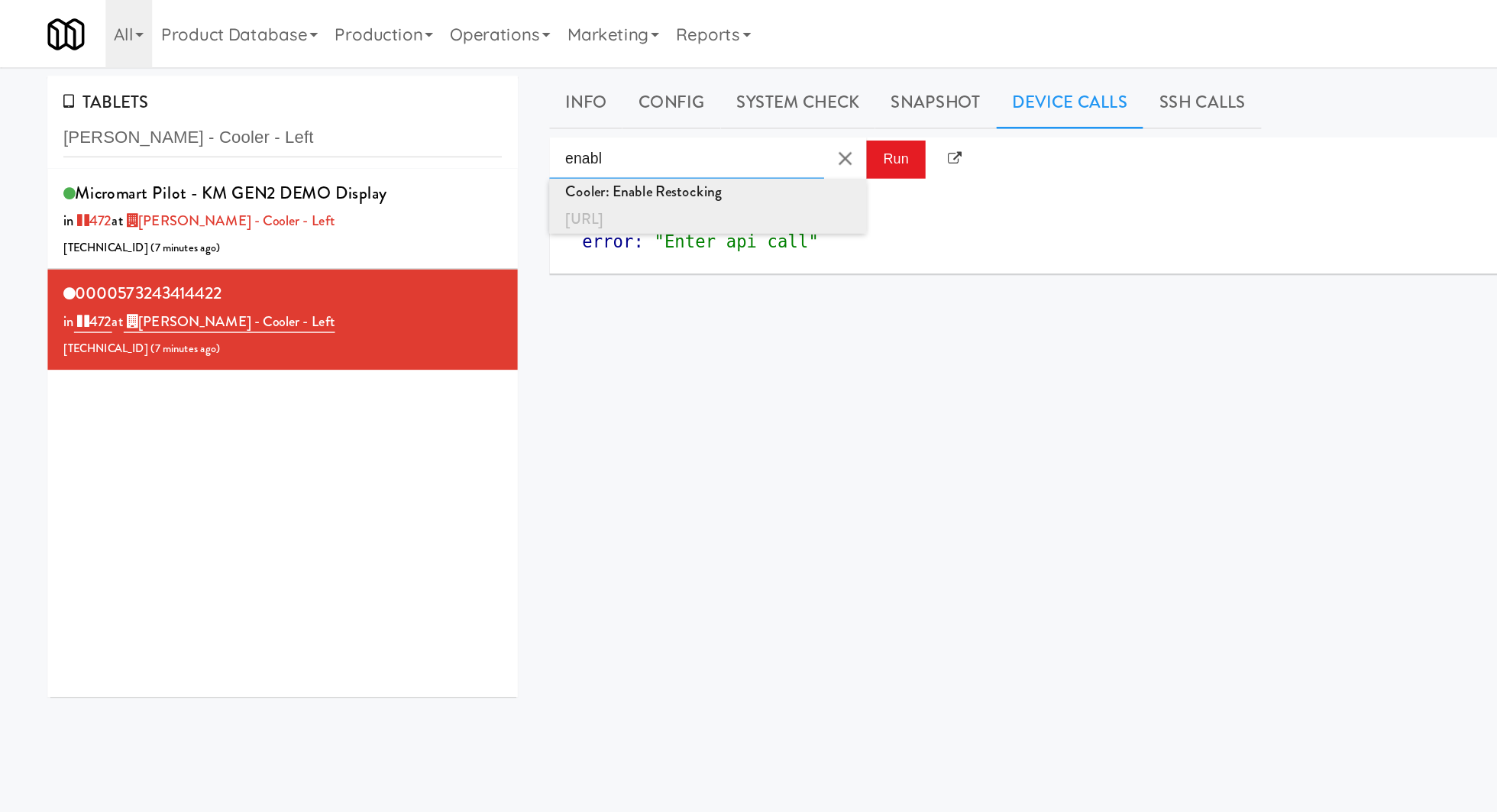
click at [557, 138] on div "Cooler: Enable Restocking" at bounding box center [512, 139] width 206 height 20
type input "Cooler: Enable Restocking"
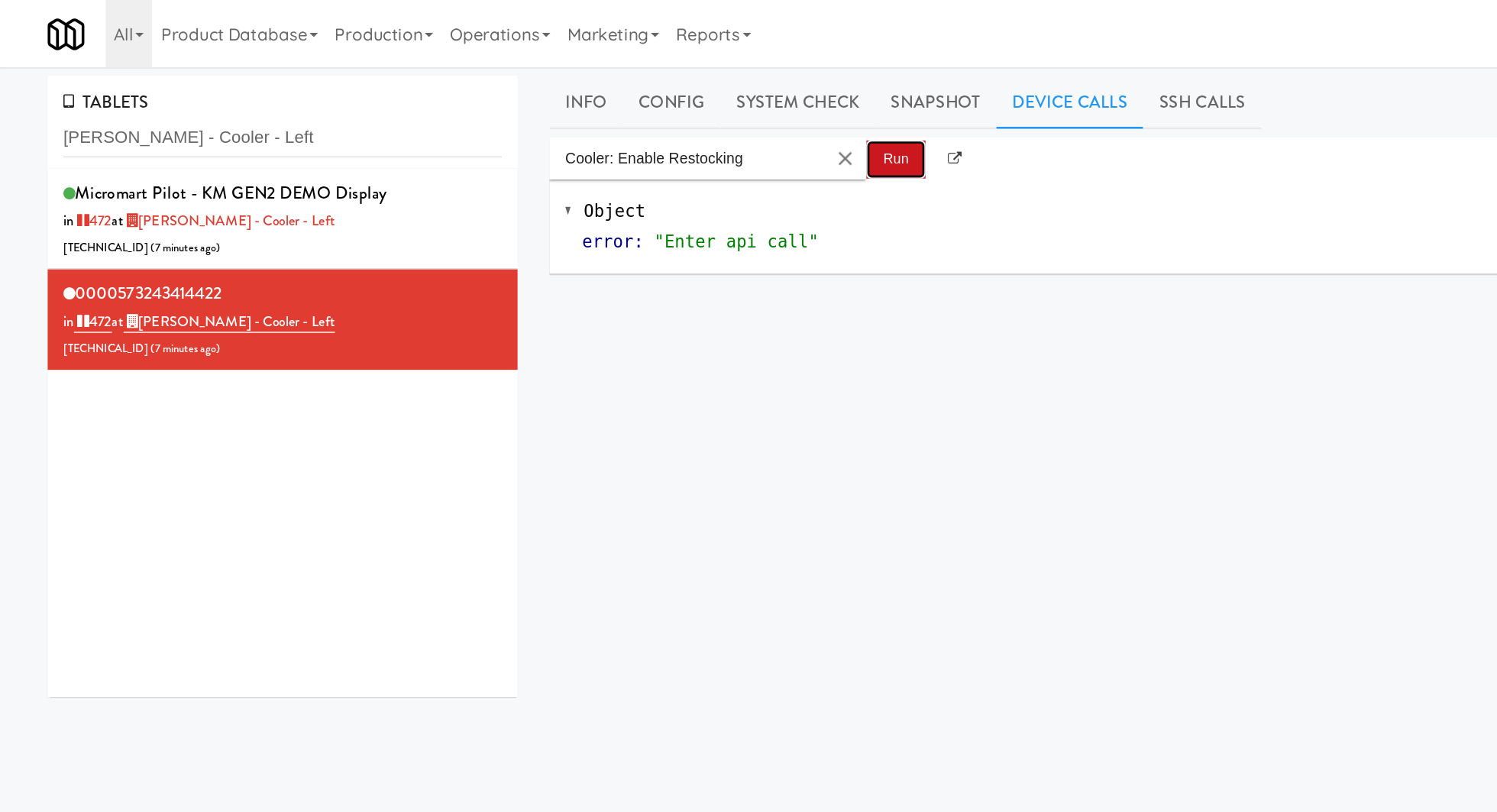
click at [646, 107] on button "Run" at bounding box center [647, 115] width 42 height 27
